Goal: Check status

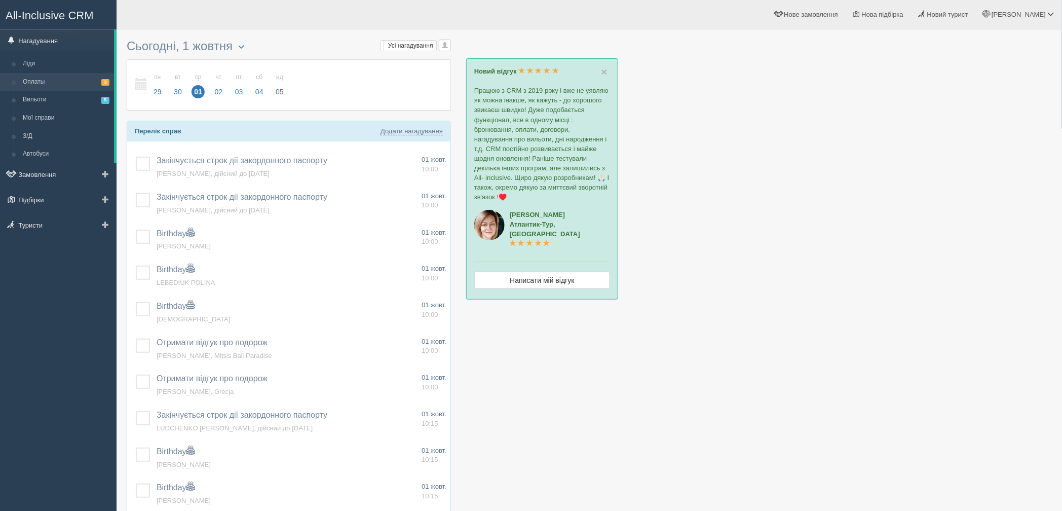
click at [78, 80] on link "Оплаты 3" at bounding box center [66, 82] width 96 height 18
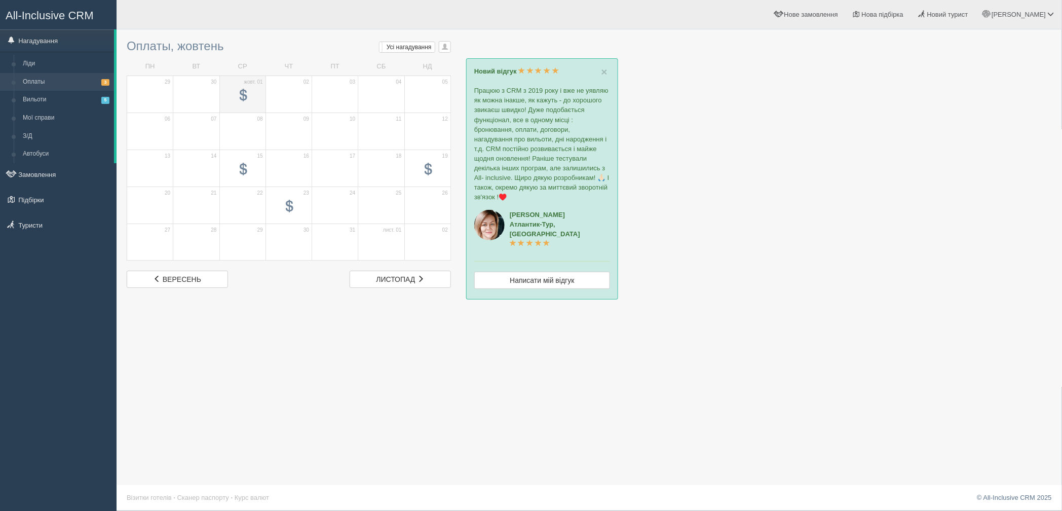
click at [255, 98] on span at bounding box center [242, 96] width 35 height 17
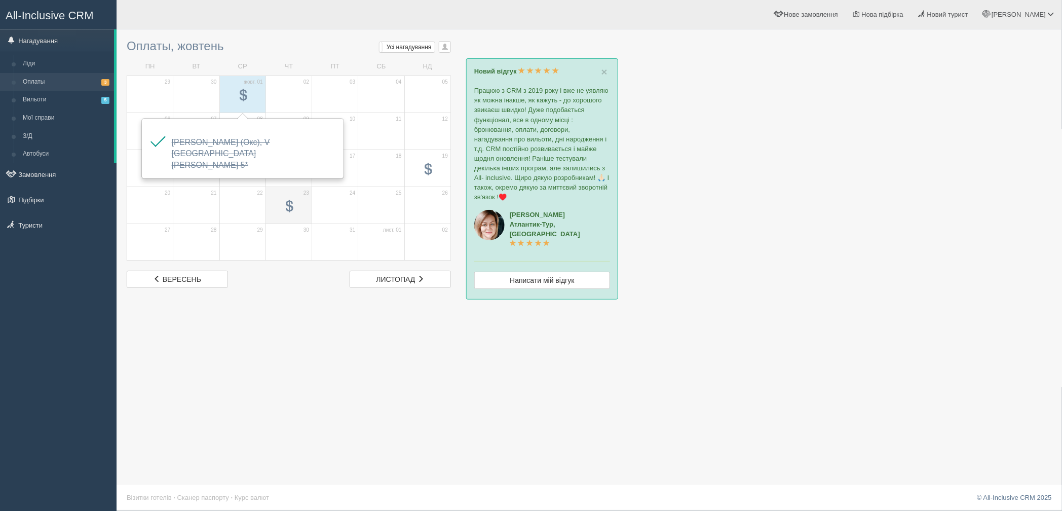
click at [296, 204] on span at bounding box center [288, 207] width 35 height 17
